Goal: Information Seeking & Learning: Learn about a topic

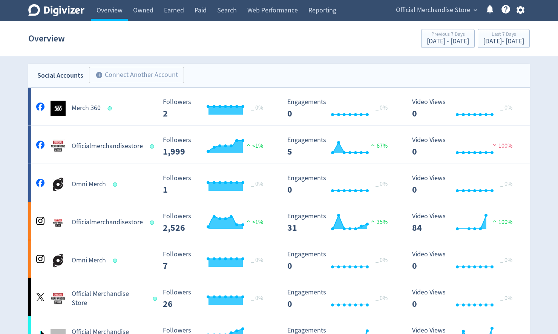
click at [454, 14] on span "Official Merchandise Store" at bounding box center [433, 10] width 74 height 12
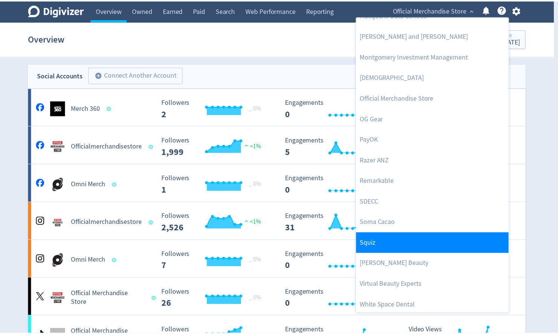
scroll to position [759, 0]
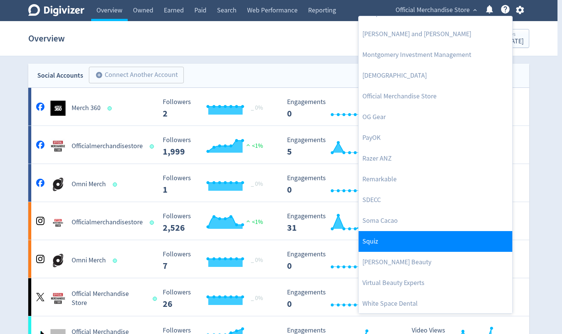
click at [399, 241] on link "Squiz" at bounding box center [436, 241] width 154 height 21
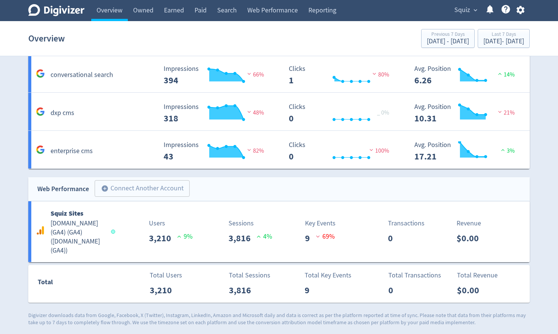
scroll to position [431, 0]
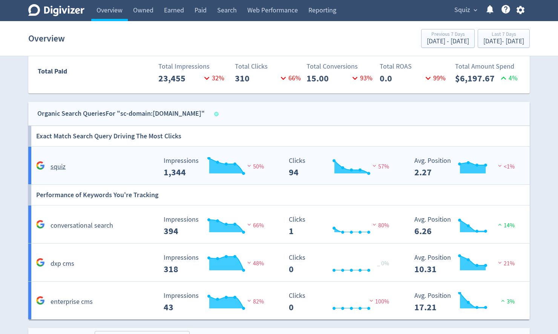
click at [56, 168] on h5 "squiz" at bounding box center [57, 166] width 15 height 9
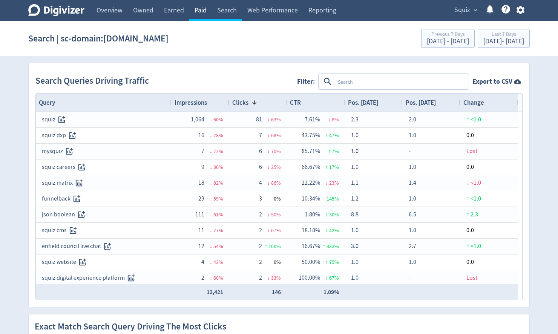
click at [199, 9] on link "Paid" at bounding box center [200, 10] width 23 height 21
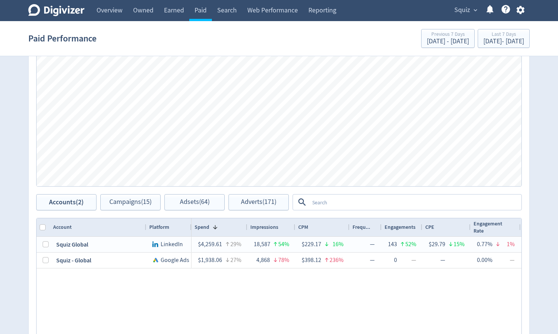
scroll to position [181, 0]
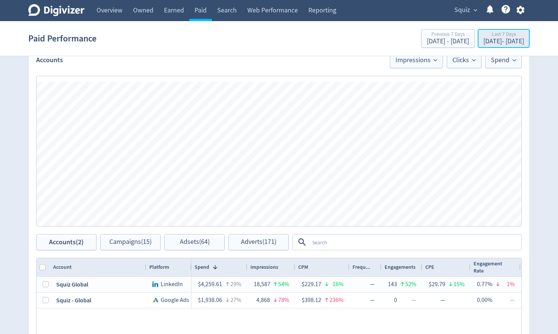
click at [483, 35] on div "Last 7 Days" at bounding box center [503, 35] width 41 height 6
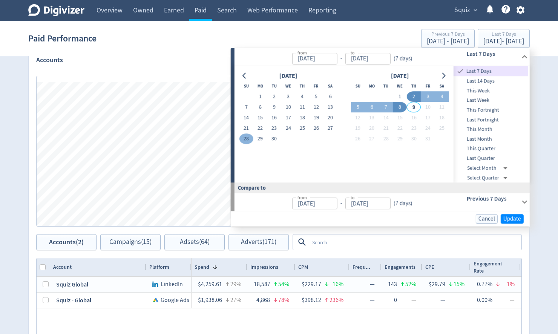
click at [247, 138] on button "28" at bounding box center [246, 139] width 14 height 11
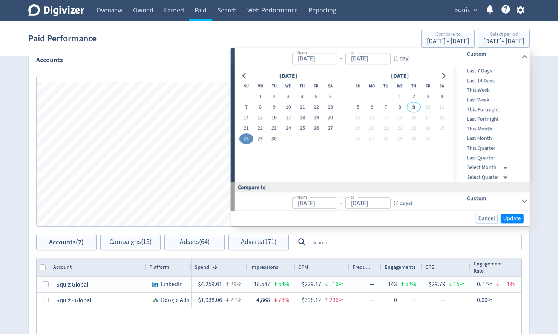
type input "Sep 28, 2025"
click at [400, 108] on button "8" at bounding box center [400, 107] width 14 height 11
type input "Oct 08, 2025"
type input "Sep 17, 2025"
type input "Sep 27, 2025"
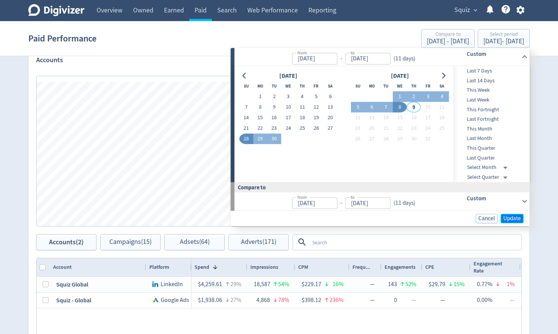
click at [508, 217] on span "Update" at bounding box center [512, 218] width 18 height 6
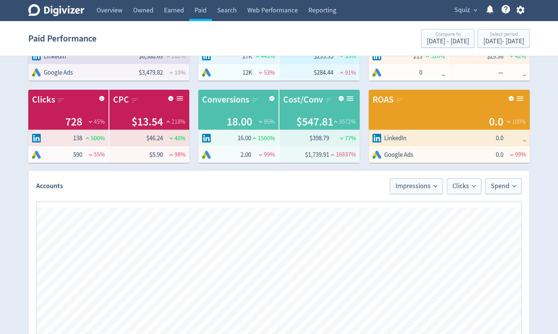
scroll to position [151, 0]
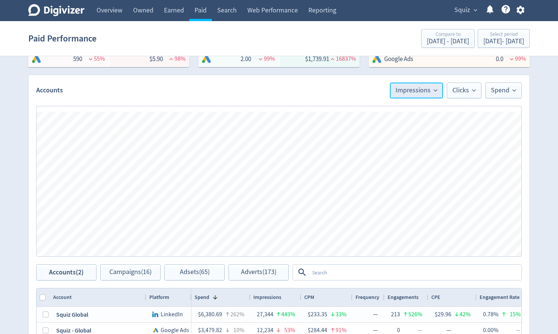
click at [428, 92] on span "Impressions" at bounding box center [416, 90] width 42 height 7
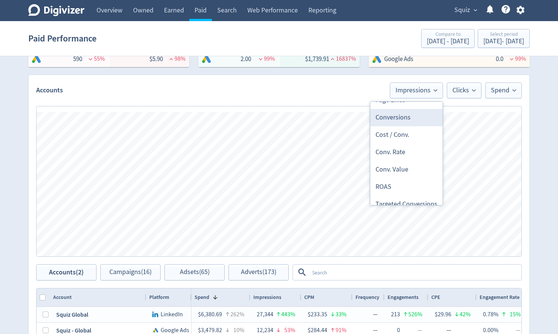
click at [399, 119] on li "Conversions" at bounding box center [406, 117] width 72 height 17
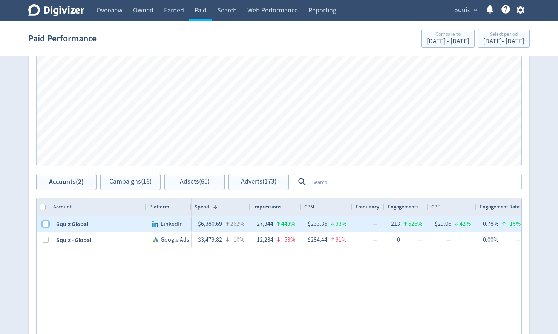
click at [46, 225] on input "Press Space to toggle row selection (unchecked)" at bounding box center [46, 224] width 6 height 6
checkbox input "true"
checkbox input "false"
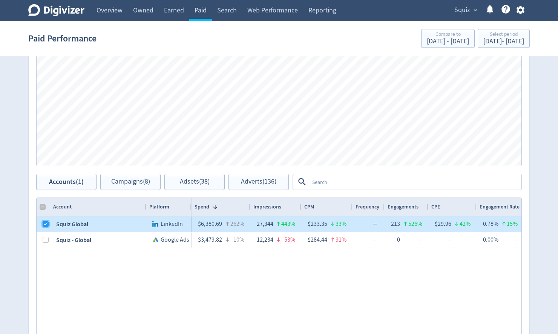
click at [46, 225] on input "Press Space to toggle row selection (checked)" at bounding box center [46, 224] width 6 height 6
checkbox input "false"
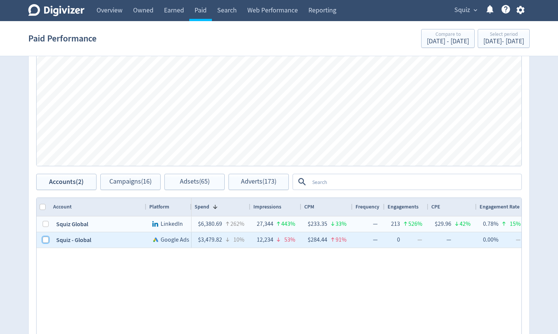
click at [43, 238] on input "Press Space to toggle row selection (unchecked)" at bounding box center [46, 240] width 6 height 6
checkbox input "true"
checkbox input "false"
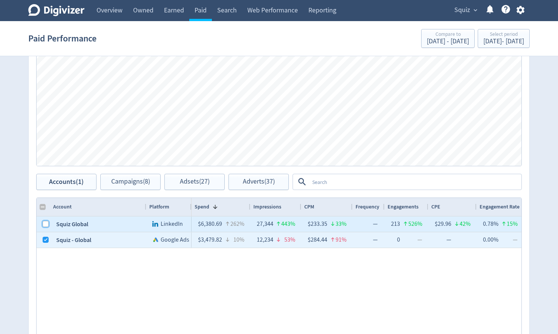
click at [46, 223] on input "Press Space to toggle row selection (unchecked)" at bounding box center [46, 224] width 6 height 6
checkbox input "true"
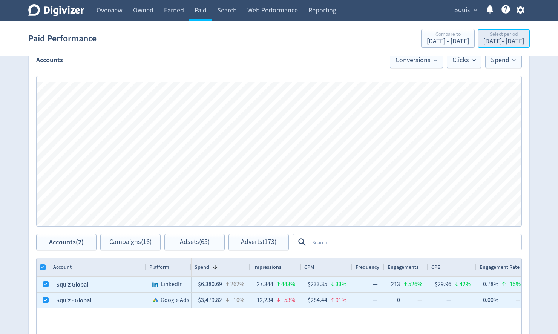
click at [483, 38] on div "Sep 28, 2025 - Oct 8, 2025" at bounding box center [503, 41] width 41 height 7
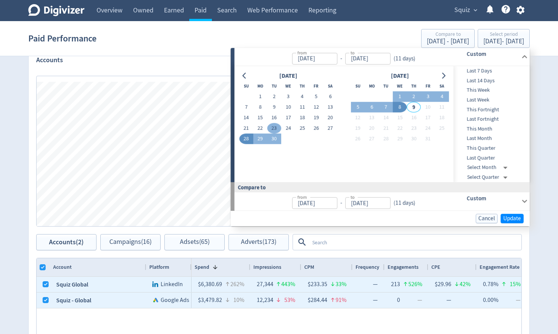
click at [274, 125] on button "23" at bounding box center [274, 128] width 14 height 11
type input "[DATE]"
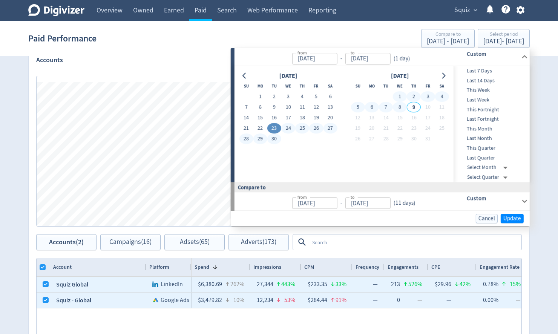
click at [402, 106] on button "8" at bounding box center [400, 107] width 14 height 11
type input "Oct 08, 2025"
type input "Sep 07, 2025"
type input "[DATE]"
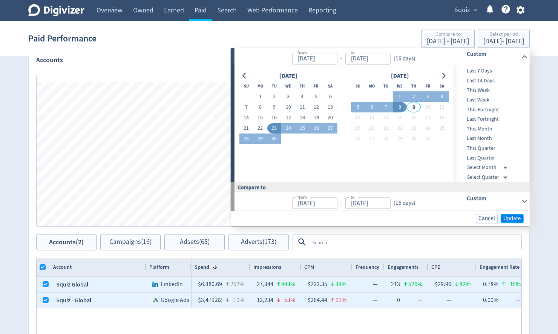
click at [514, 218] on span "Update" at bounding box center [512, 218] width 18 height 6
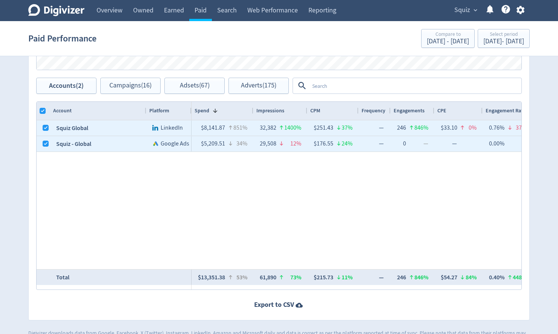
scroll to position [356, 0]
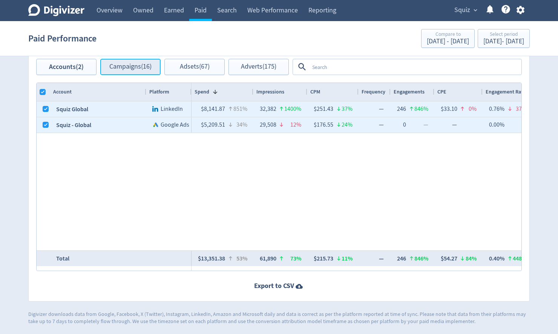
click at [131, 68] on span "Campaigns (16)" at bounding box center [130, 66] width 42 height 7
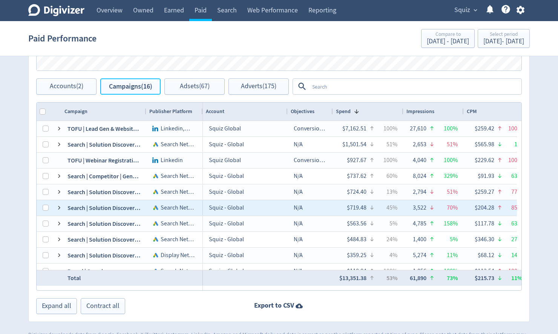
scroll to position [326, 0]
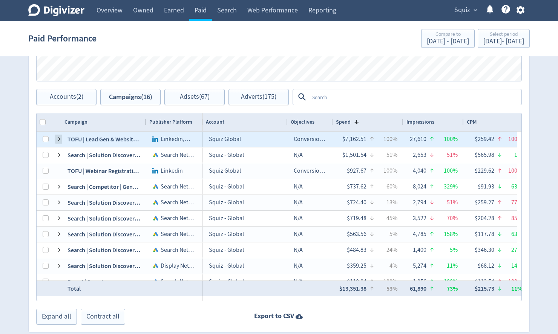
click at [61, 138] on span at bounding box center [59, 139] width 6 height 6
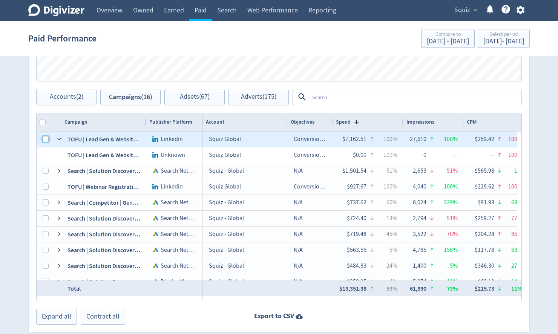
click at [43, 141] on input "Press Space to toggle row selection (unchecked)" at bounding box center [46, 139] width 6 height 6
checkbox input "true"
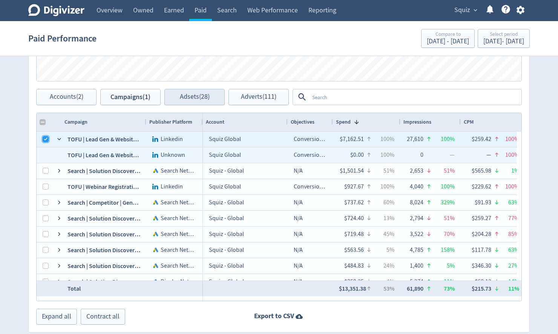
checkbox input "false"
checkbox input "true"
click at [198, 97] on span "Adsets (28)" at bounding box center [195, 96] width 30 height 7
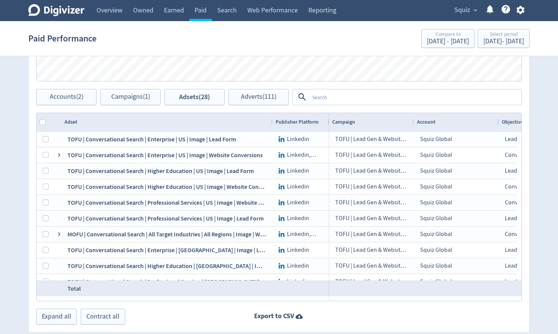
drag, startPoint x: 145, startPoint y: 120, endPoint x: 271, endPoint y: 119, distance: 126.2
click at [271, 119] on div at bounding box center [271, 122] width 3 height 18
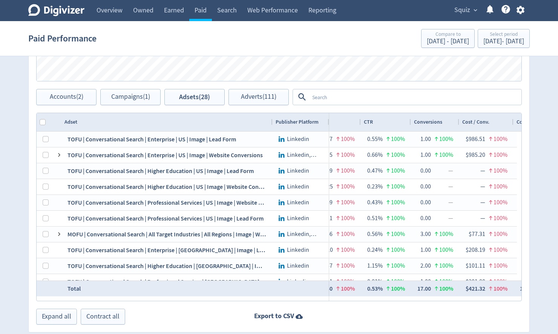
click at [446, 120] on div "Conversions" at bounding box center [435, 122] width 42 height 14
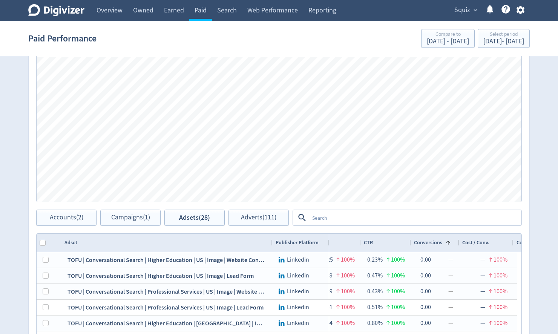
click at [430, 244] on span "Conversions" at bounding box center [428, 242] width 28 height 7
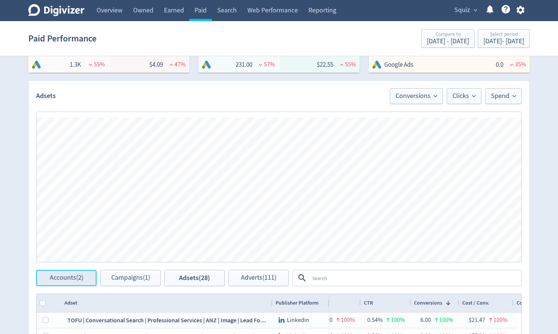
click at [72, 276] on span "Accounts (2)" at bounding box center [67, 277] width 34 height 7
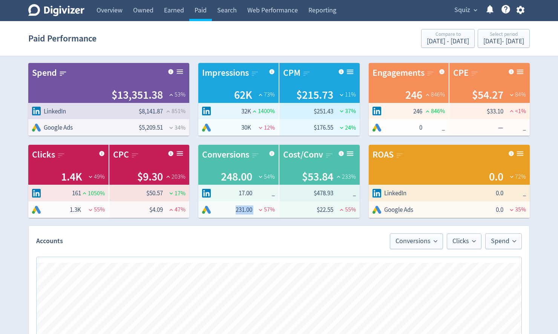
drag, startPoint x: 234, startPoint y: 211, endPoint x: 252, endPoint y: 211, distance: 18.1
click at [252, 211] on tr "231.00 57 %" at bounding box center [238, 209] width 80 height 17
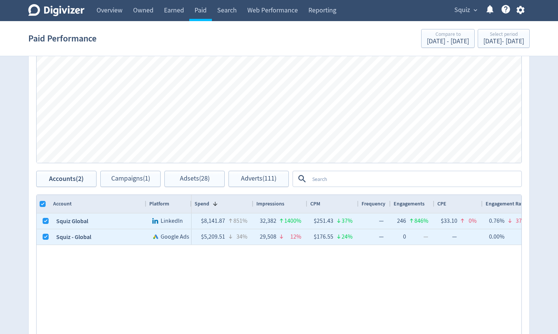
scroll to position [271, 0]
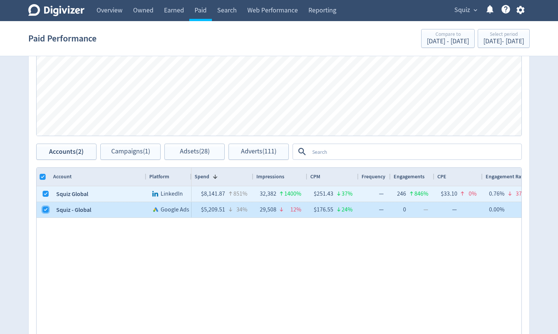
click at [44, 208] on input "Press Space to toggle row selection (checked)" at bounding box center [46, 209] width 6 height 6
checkbox input "false"
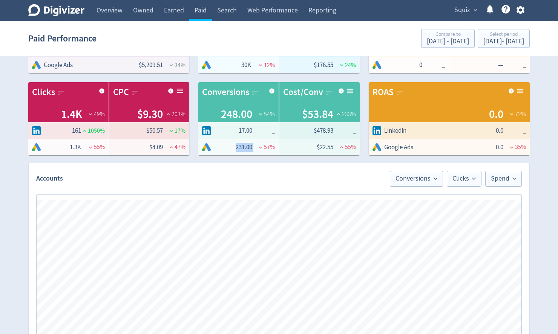
scroll to position [60, 0]
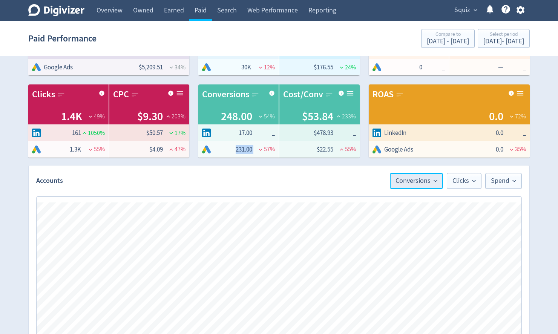
click at [431, 179] on span "Conversions" at bounding box center [416, 180] width 42 height 7
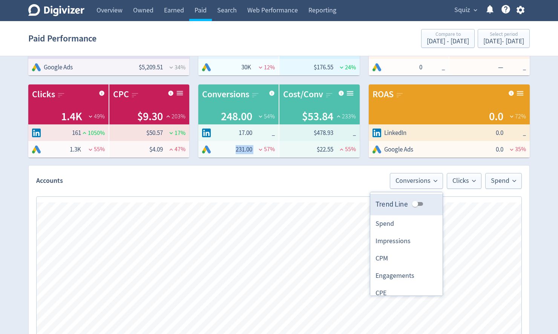
click at [417, 204] on input "Trend Line" at bounding box center [414, 203] width 27 height 9
checkbox input "true"
checkbox input "false"
click at [538, 280] on div "Digivizer Logo Mark Digivizer Logo Overview Owned Earned Paid Search Web Perfor…" at bounding box center [279, 280] width 558 height 681
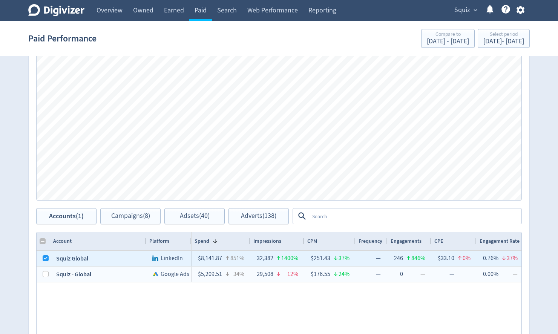
scroll to position [301, 0]
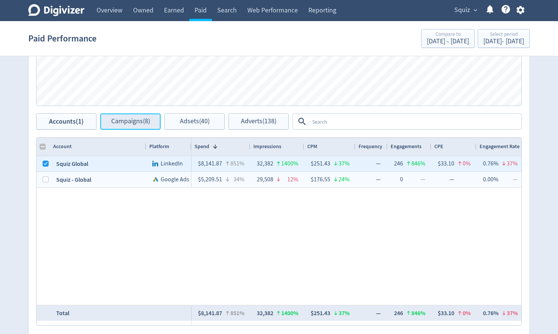
click at [129, 123] on span "Campaigns (8)" at bounding box center [130, 121] width 39 height 7
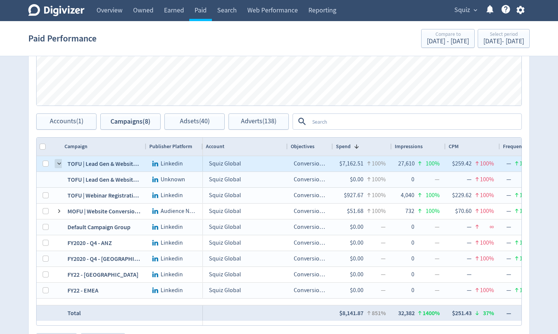
click at [58, 165] on span at bounding box center [59, 163] width 6 height 6
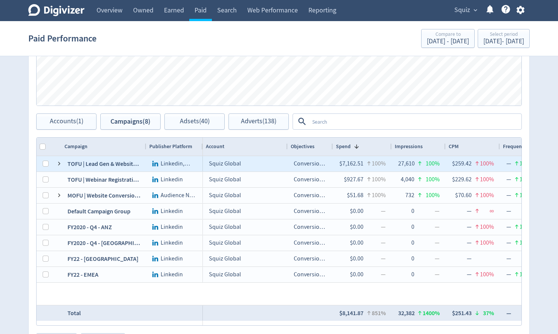
click at [58, 165] on span at bounding box center [59, 163] width 6 height 6
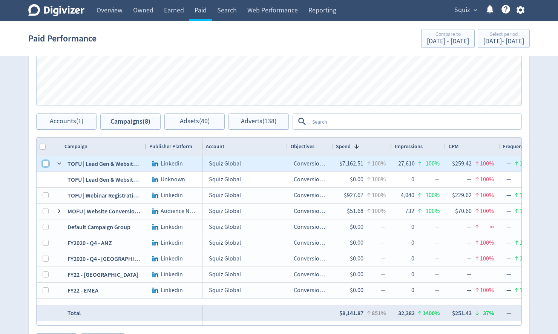
click at [46, 163] on input "Press Space to toggle row selection (unchecked)" at bounding box center [46, 163] width 6 height 6
checkbox input "true"
checkbox input "false"
checkbox input "true"
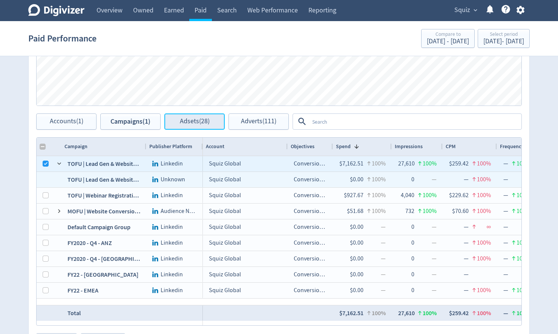
click at [188, 121] on span "Adsets (28)" at bounding box center [195, 121] width 30 height 7
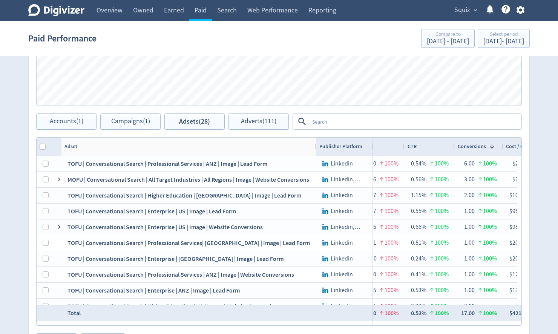
drag, startPoint x: 144, startPoint y: 146, endPoint x: 314, endPoint y: 148, distance: 169.9
click at [314, 148] on div at bounding box center [315, 147] width 3 height 18
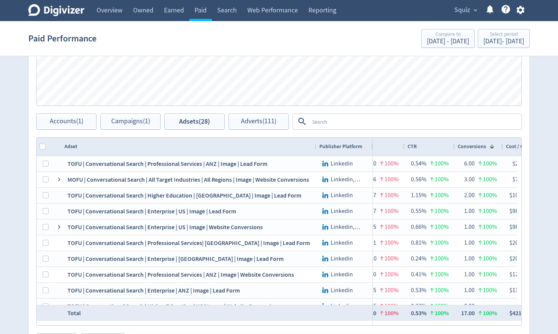
click at [322, 121] on textarea at bounding box center [414, 122] width 211 height 14
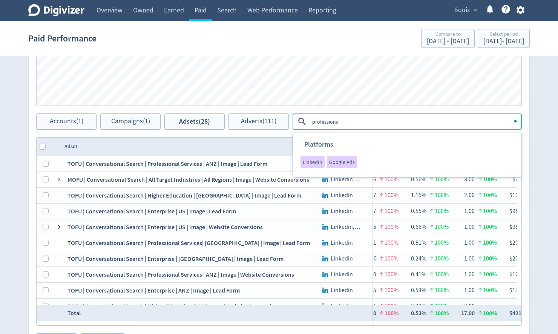
type textarea "professional"
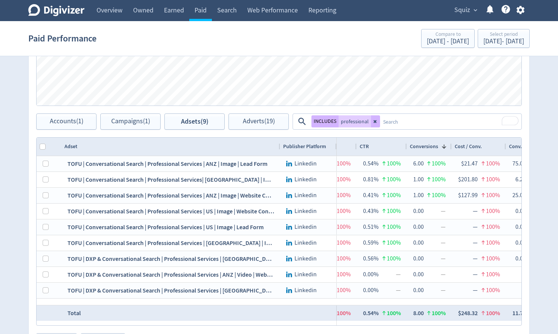
drag, startPoint x: 145, startPoint y: 145, endPoint x: 279, endPoint y: 154, distance: 134.0
click at [279, 154] on div at bounding box center [279, 147] width 3 height 18
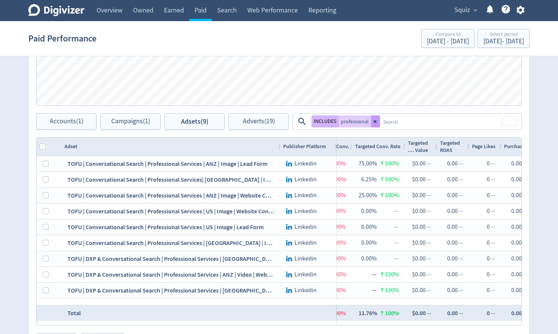
click at [373, 120] on icon at bounding box center [375, 121] width 5 height 5
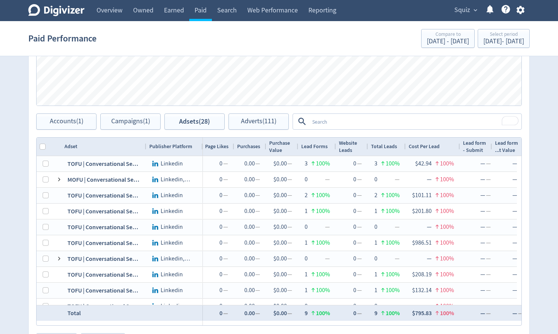
scroll to position [0, 1236]
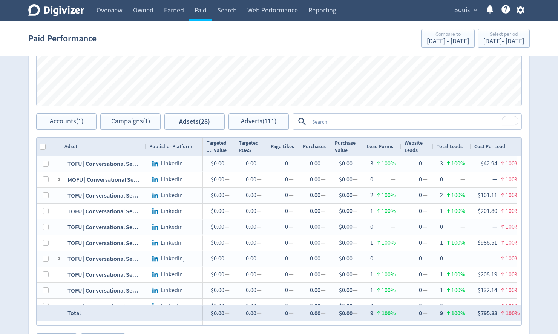
click at [375, 147] on span "Lead Forms" at bounding box center [380, 146] width 26 height 7
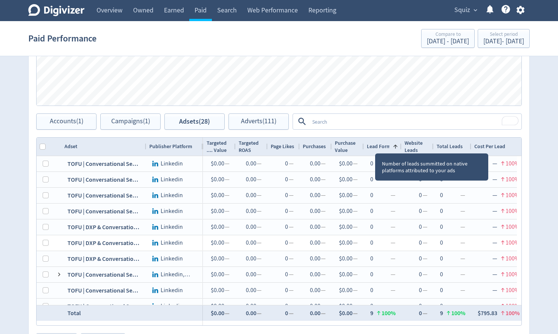
click at [377, 145] on span "Lead Forms" at bounding box center [380, 146] width 26 height 7
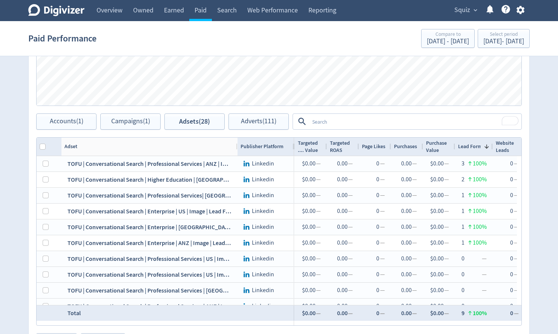
drag, startPoint x: 146, startPoint y: 145, endPoint x: 230, endPoint y: 156, distance: 84.8
click at [235, 153] on div at bounding box center [236, 147] width 3 height 18
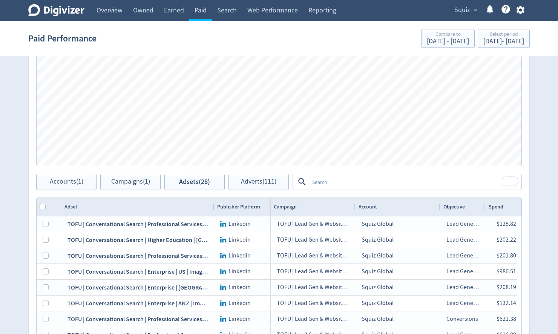
scroll to position [0, 803]
